Goal: Information Seeking & Learning: Check status

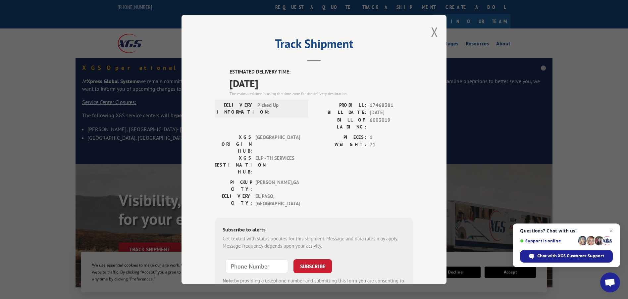
click at [427, 32] on div "Track Shipment ESTIMATED DELIVERY TIME: [DATE] The estimated time is using the …" at bounding box center [313, 149] width 265 height 269
click at [434, 32] on button "Close modal" at bounding box center [434, 32] width 7 height 18
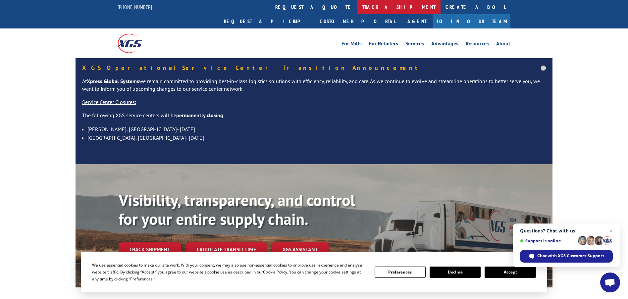
click at [357, 5] on link "track a shipment" at bounding box center [398, 7] width 83 height 14
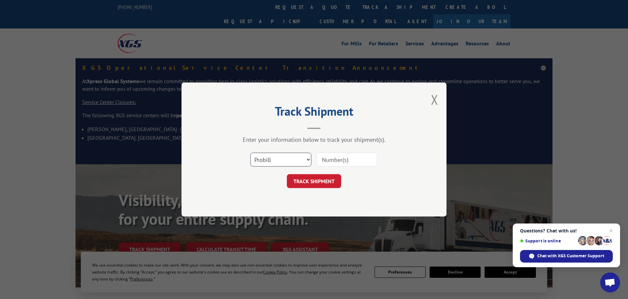
click at [280, 160] on select "Select category... Probill BOL PO" at bounding box center [280, 160] width 61 height 14
select select "bol"
click at [250, 153] on select "Select category... Probill BOL PO" at bounding box center [280, 160] width 61 height 14
click at [324, 156] on input at bounding box center [346, 160] width 61 height 14
paste input "6006837"
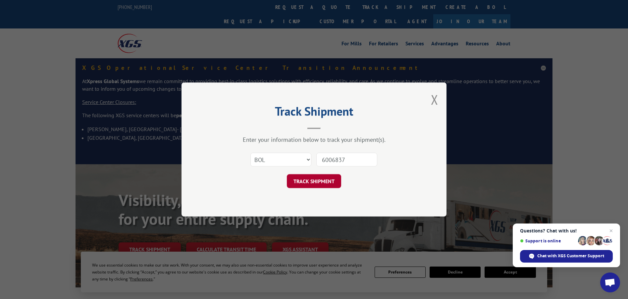
type input "6006837"
click at [307, 181] on button "TRACK SHIPMENT" at bounding box center [314, 181] width 54 height 14
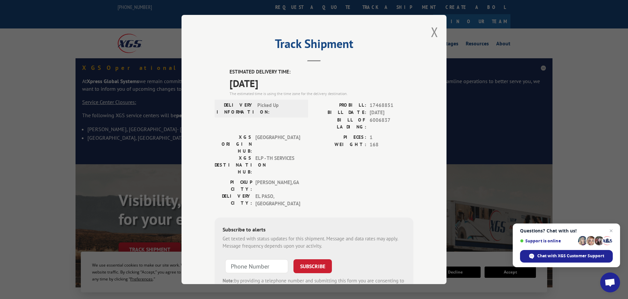
click at [427, 34] on div "Track Shipment ESTIMATED DELIVERY TIME: [DATE] The estimated time is using the …" at bounding box center [313, 149] width 265 height 269
click at [431, 30] on button "Close modal" at bounding box center [434, 32] width 7 height 18
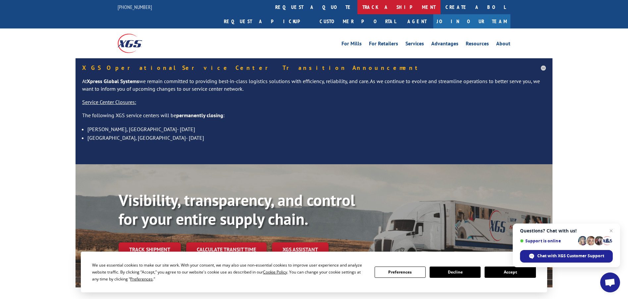
click at [357, 7] on link "track a shipment" at bounding box center [398, 7] width 83 height 14
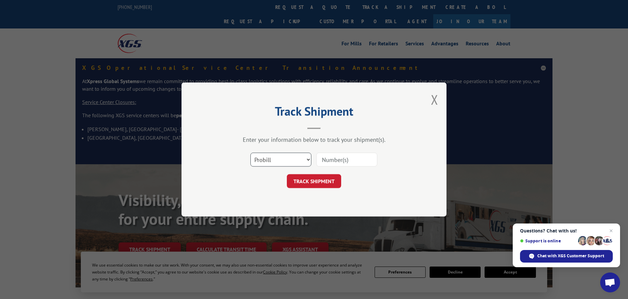
click at [281, 159] on select "Select category... Probill BOL PO" at bounding box center [280, 160] width 61 height 14
select select "bol"
click at [250, 153] on select "Select category... Probill BOL PO" at bounding box center [280, 160] width 61 height 14
click at [316, 157] on input at bounding box center [346, 160] width 61 height 14
paste input "5126296"
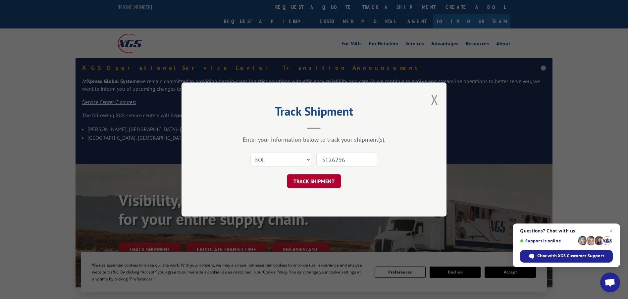
type input "5126296"
click at [307, 184] on button "TRACK SHIPMENT" at bounding box center [314, 181] width 54 height 14
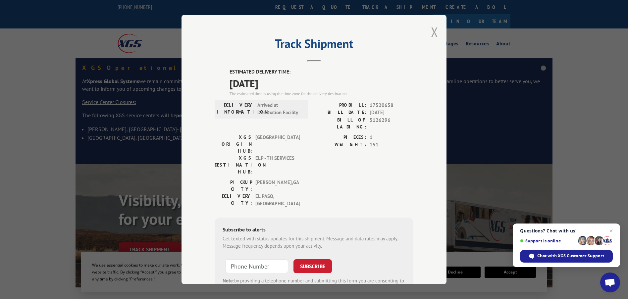
click at [434, 33] on button "Close modal" at bounding box center [434, 32] width 7 height 18
